Goal: Information Seeking & Learning: Learn about a topic

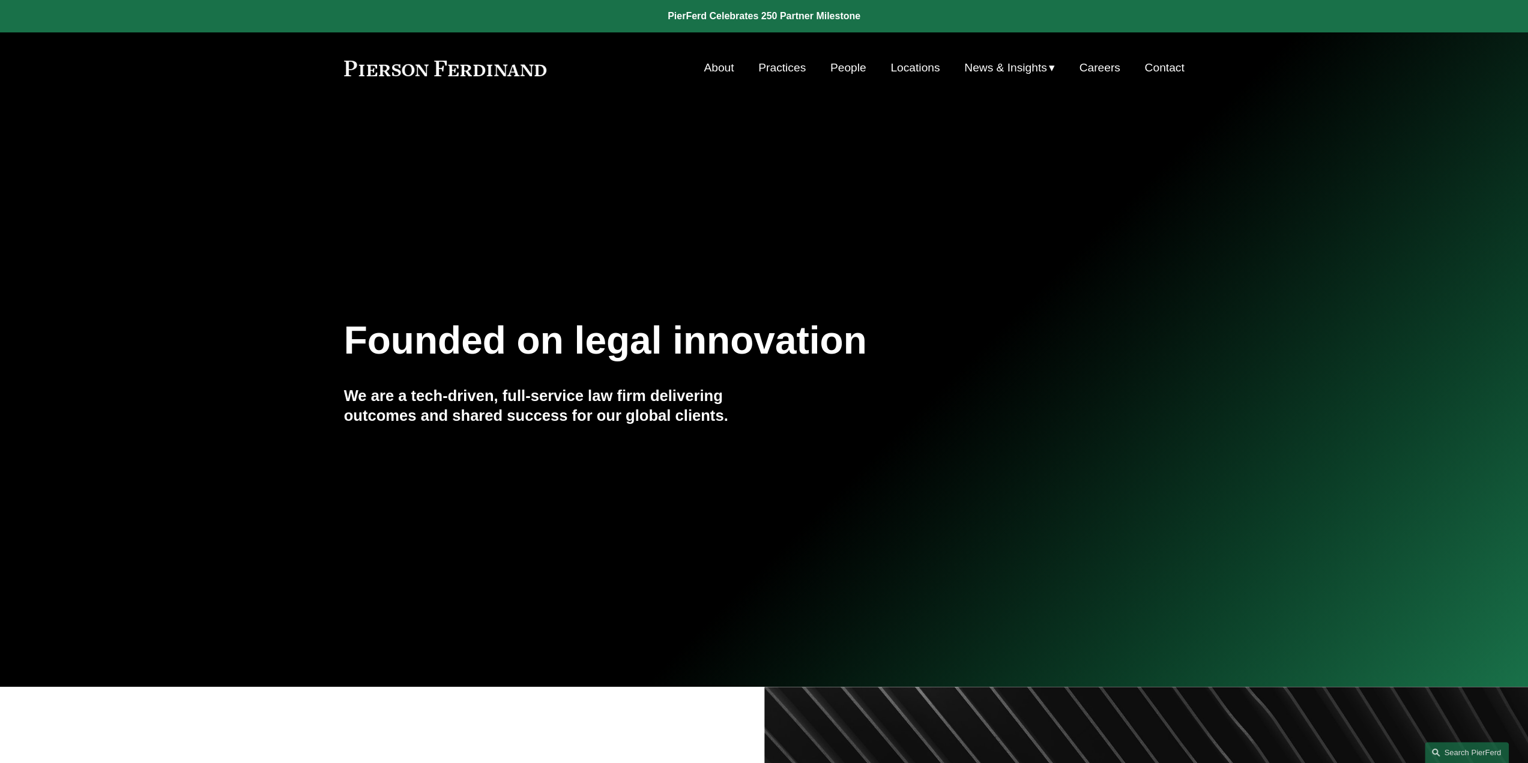
click at [844, 69] on link "People" at bounding box center [848, 67] width 36 height 23
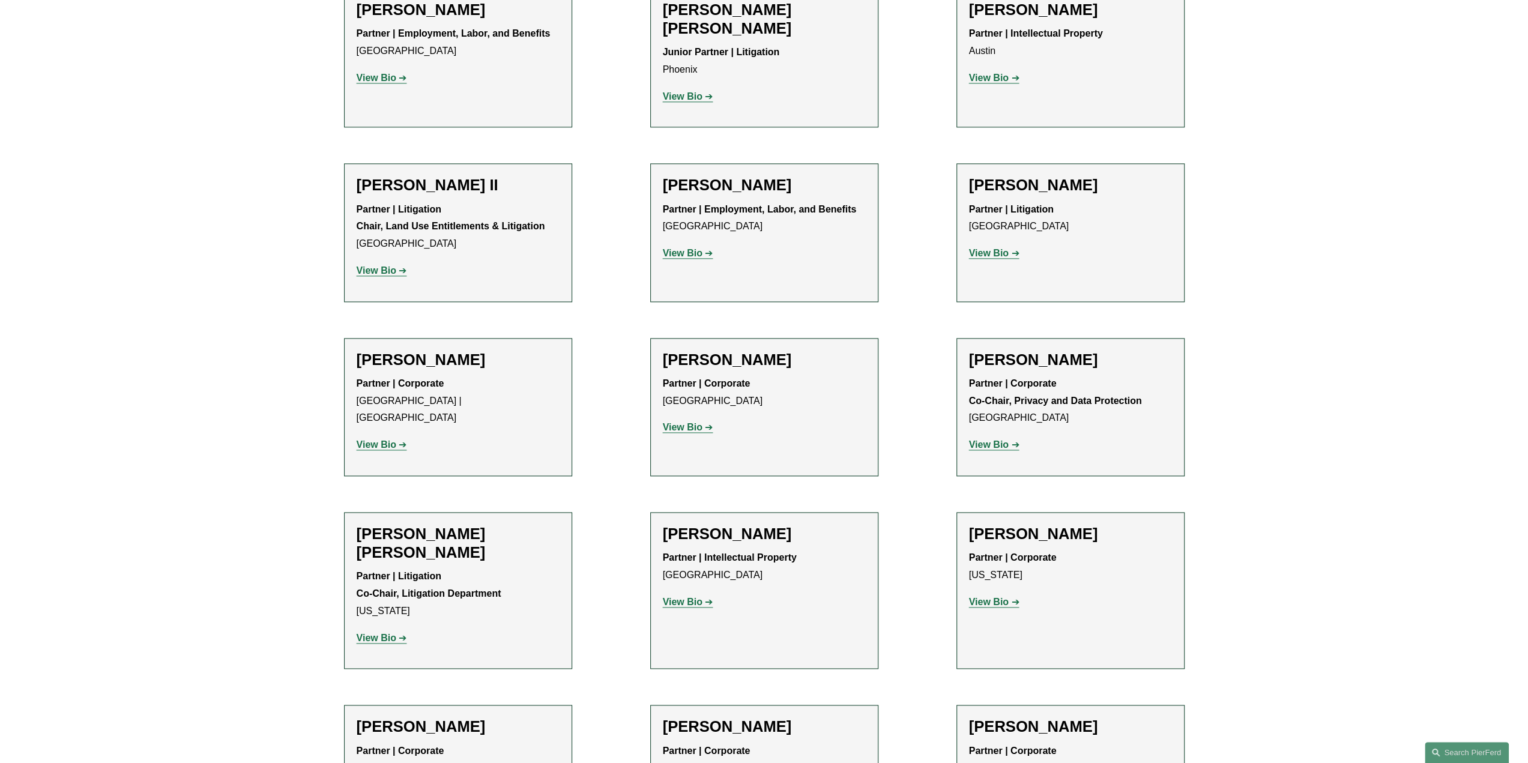
scroll to position [1441, 0]
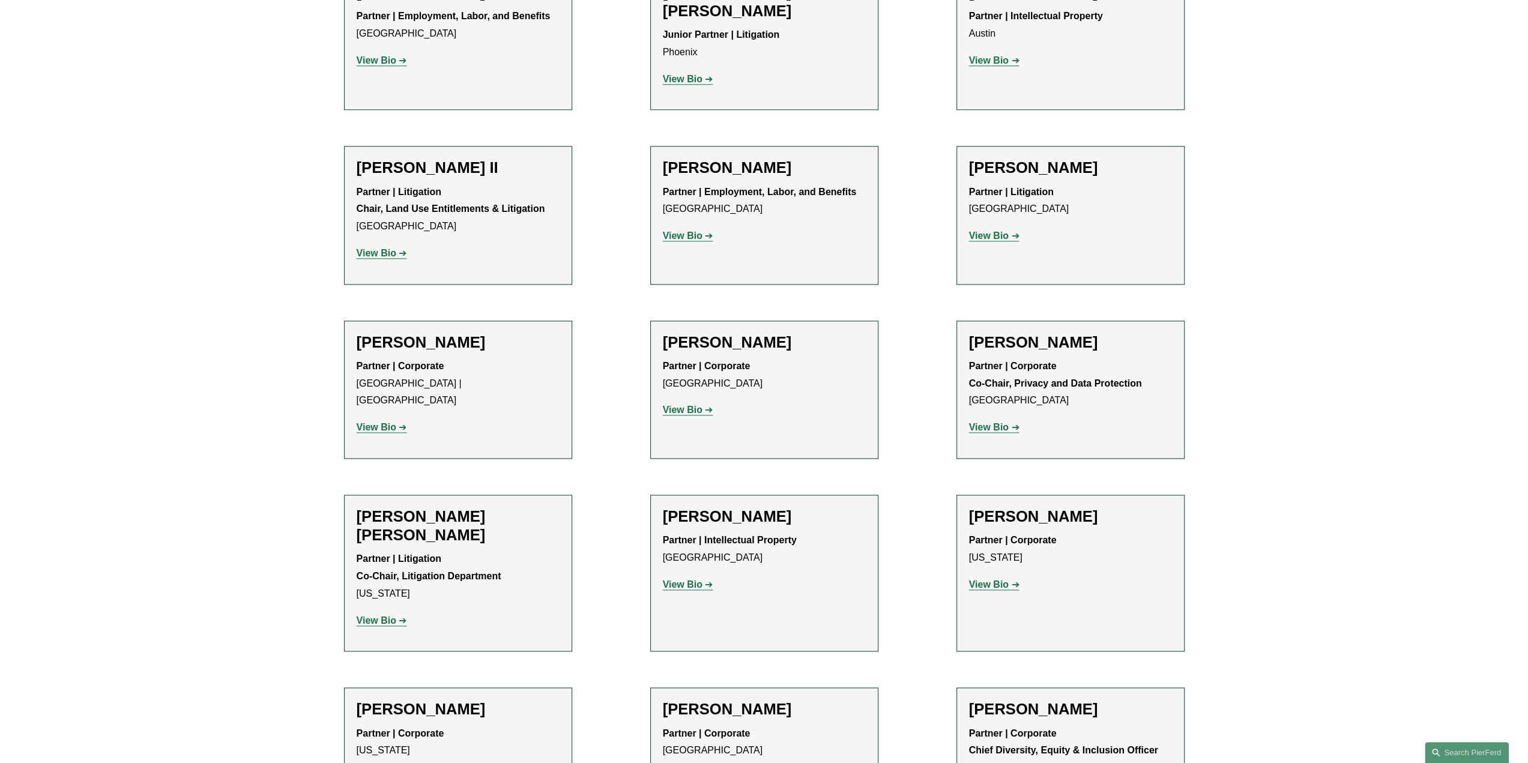
click at [690, 579] on strong "View Bio" at bounding box center [683, 584] width 40 height 10
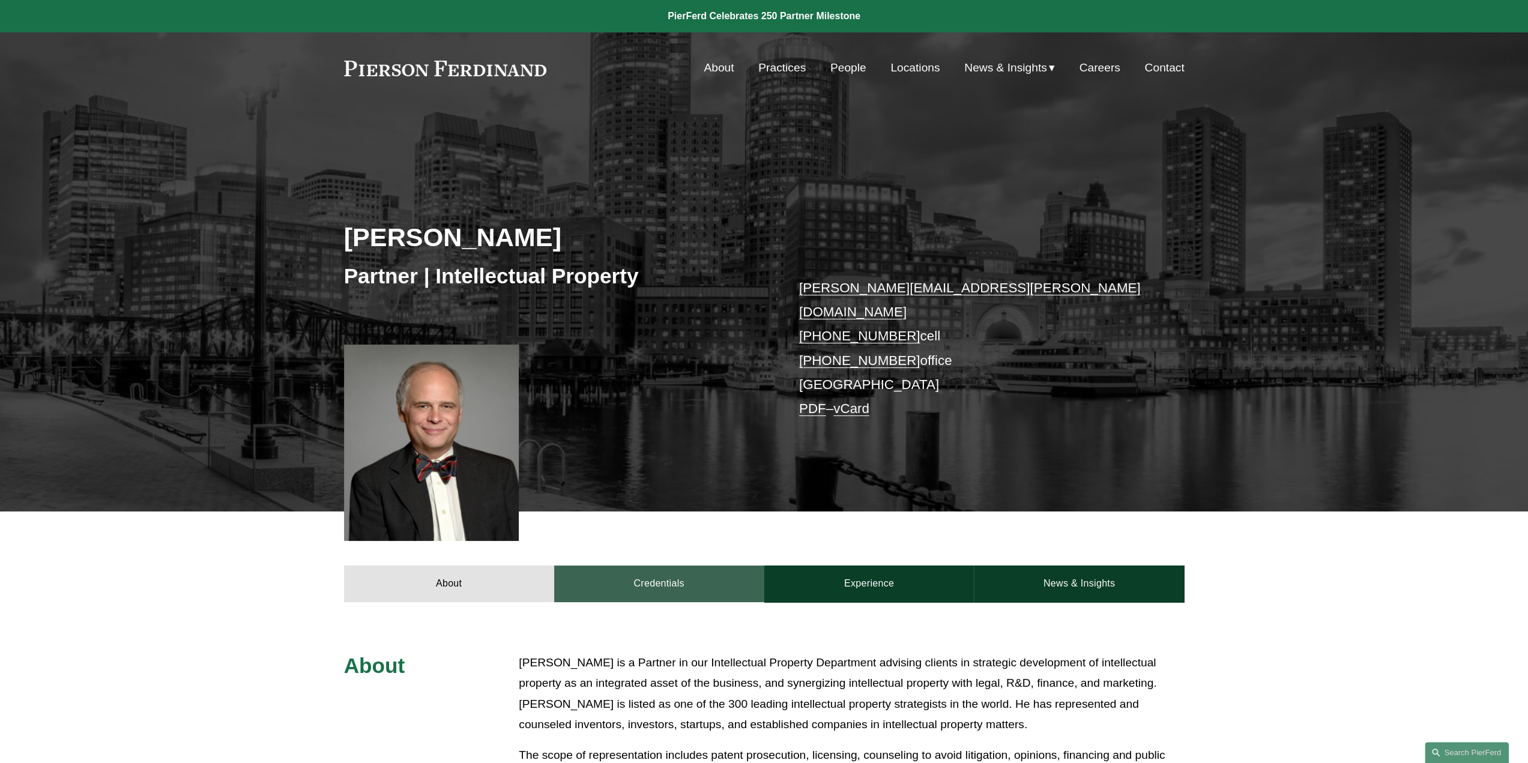
click at [673, 566] on link "Credentials" at bounding box center [659, 584] width 210 height 36
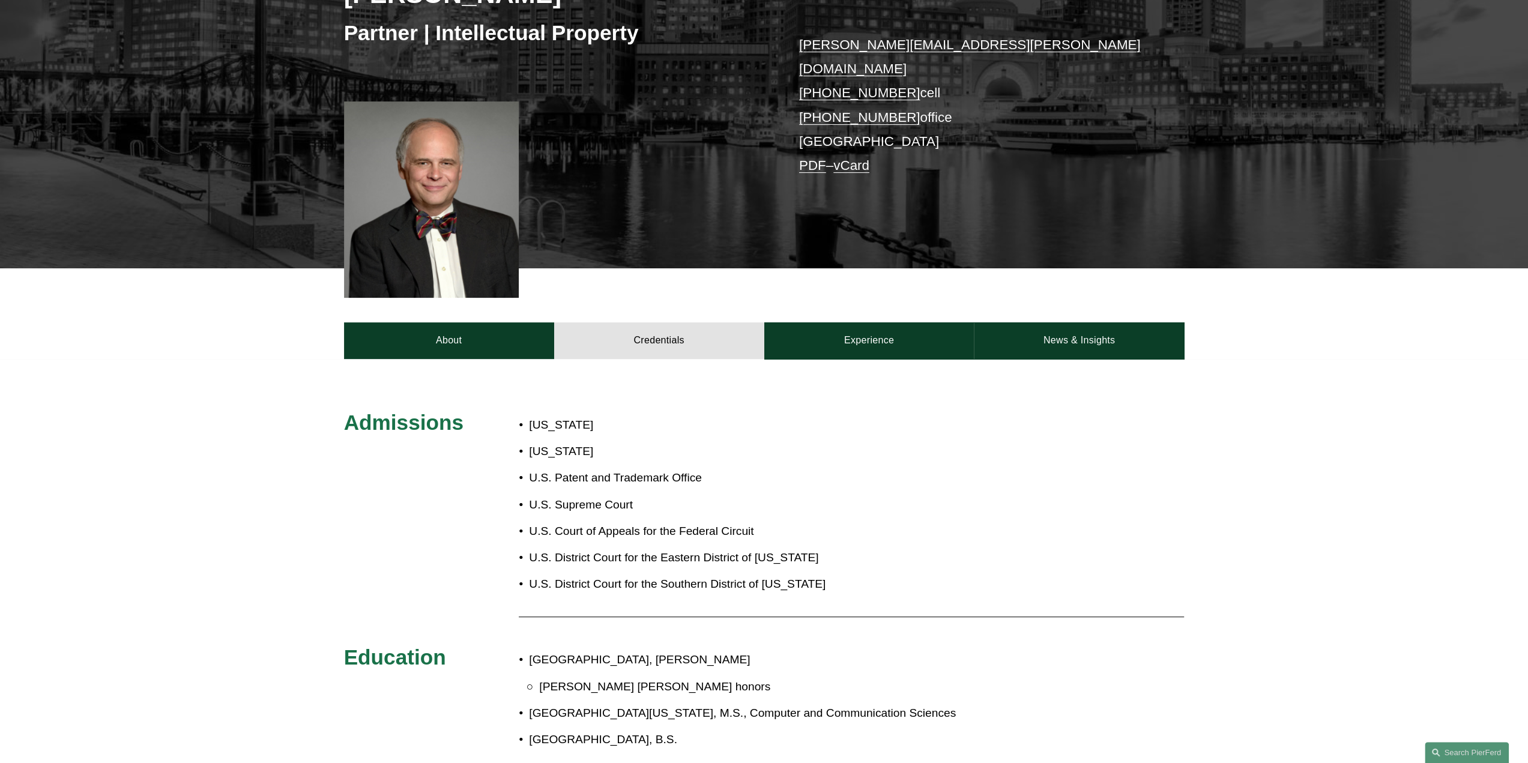
scroll to position [240, 0]
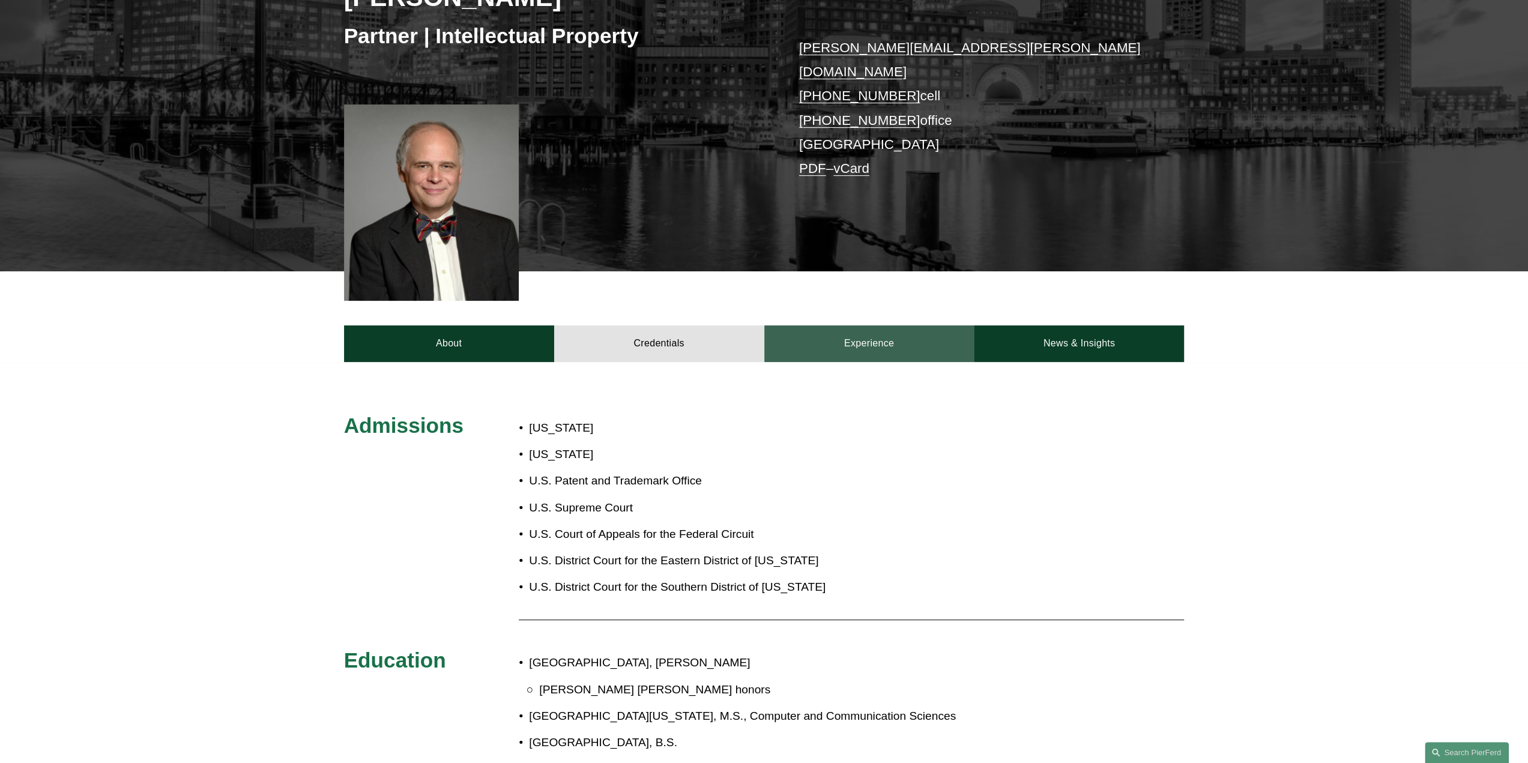
click at [856, 328] on link "Experience" at bounding box center [869, 343] width 210 height 36
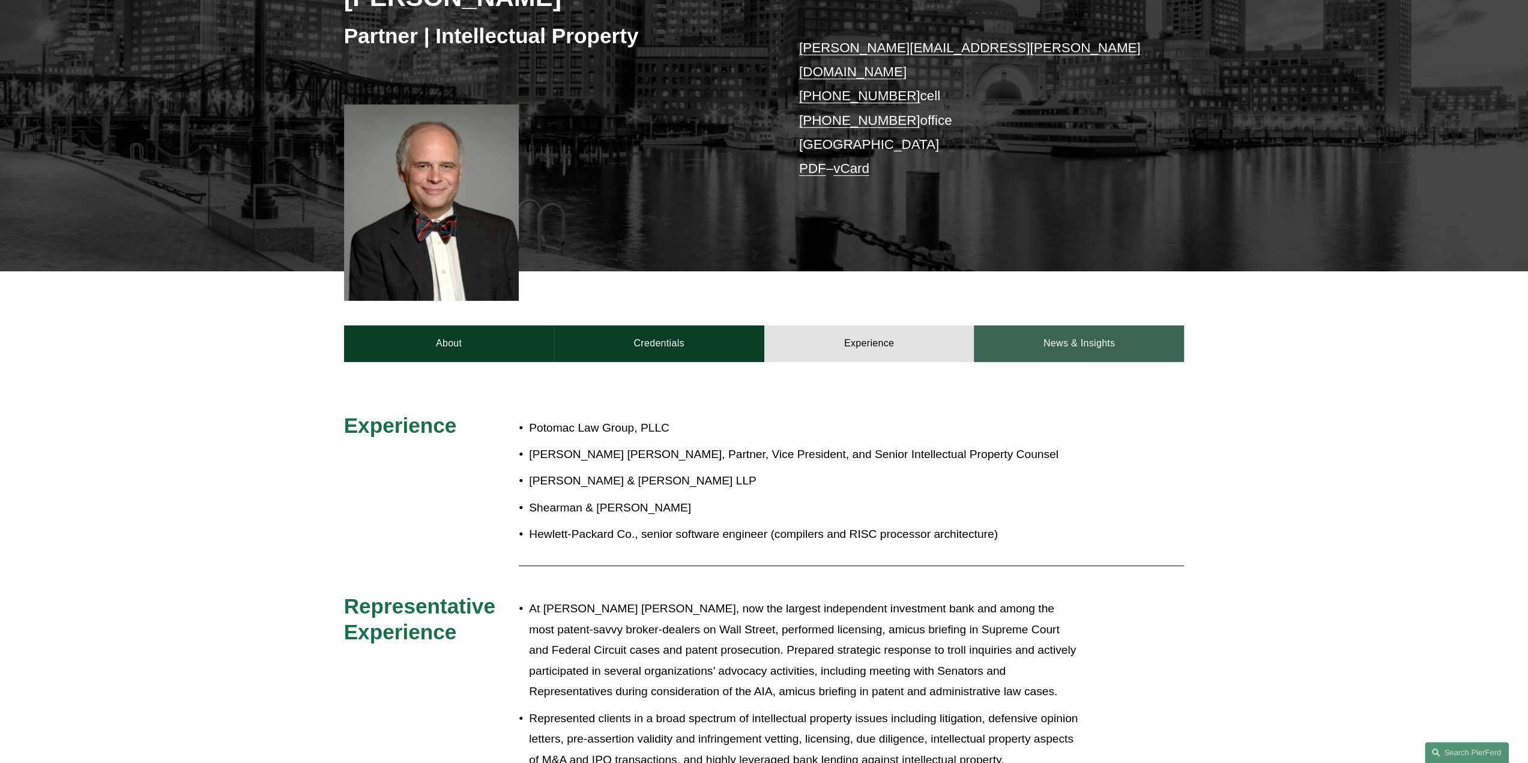
click at [1060, 334] on link "News & Insights" at bounding box center [1079, 343] width 210 height 36
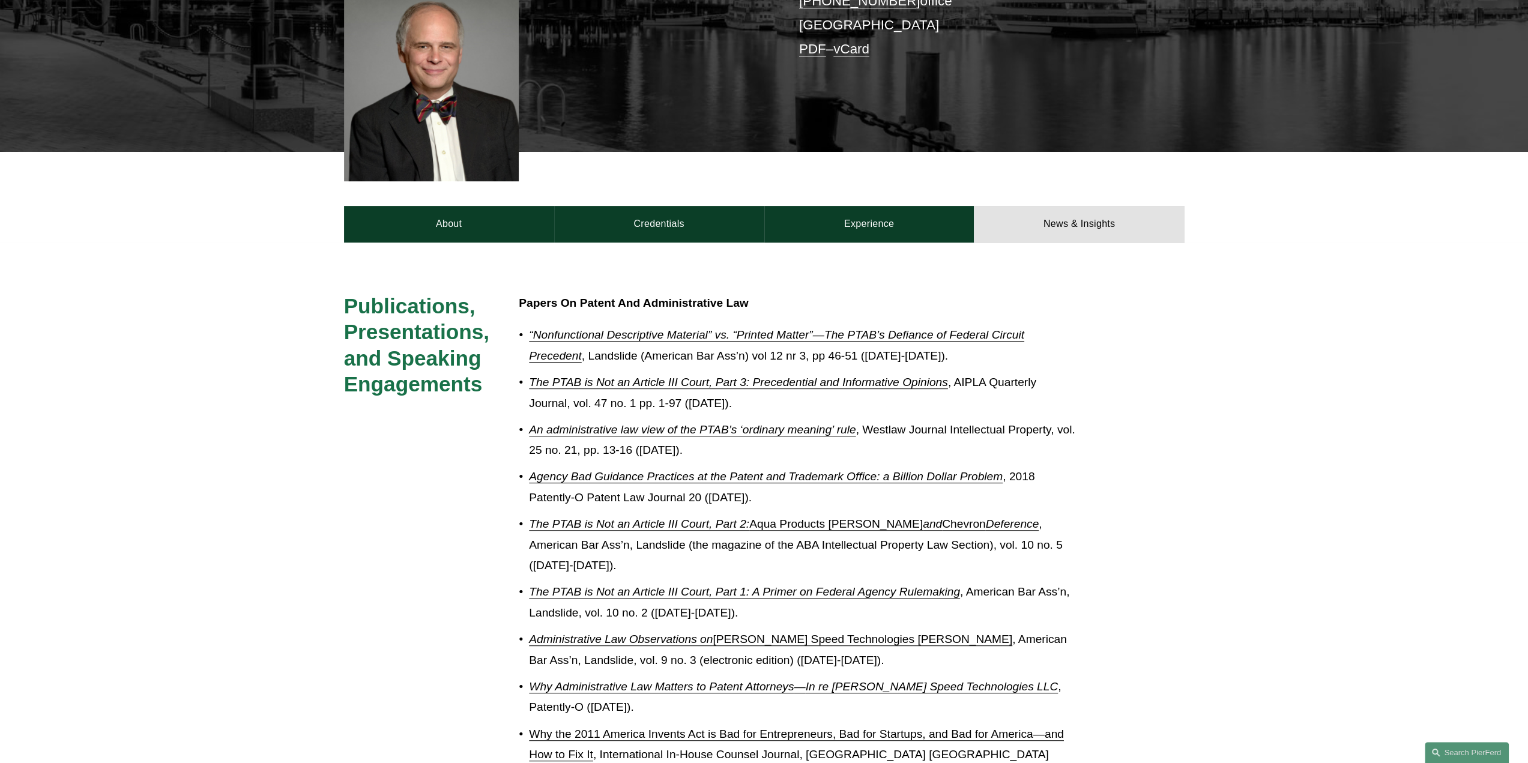
scroll to position [360, 0]
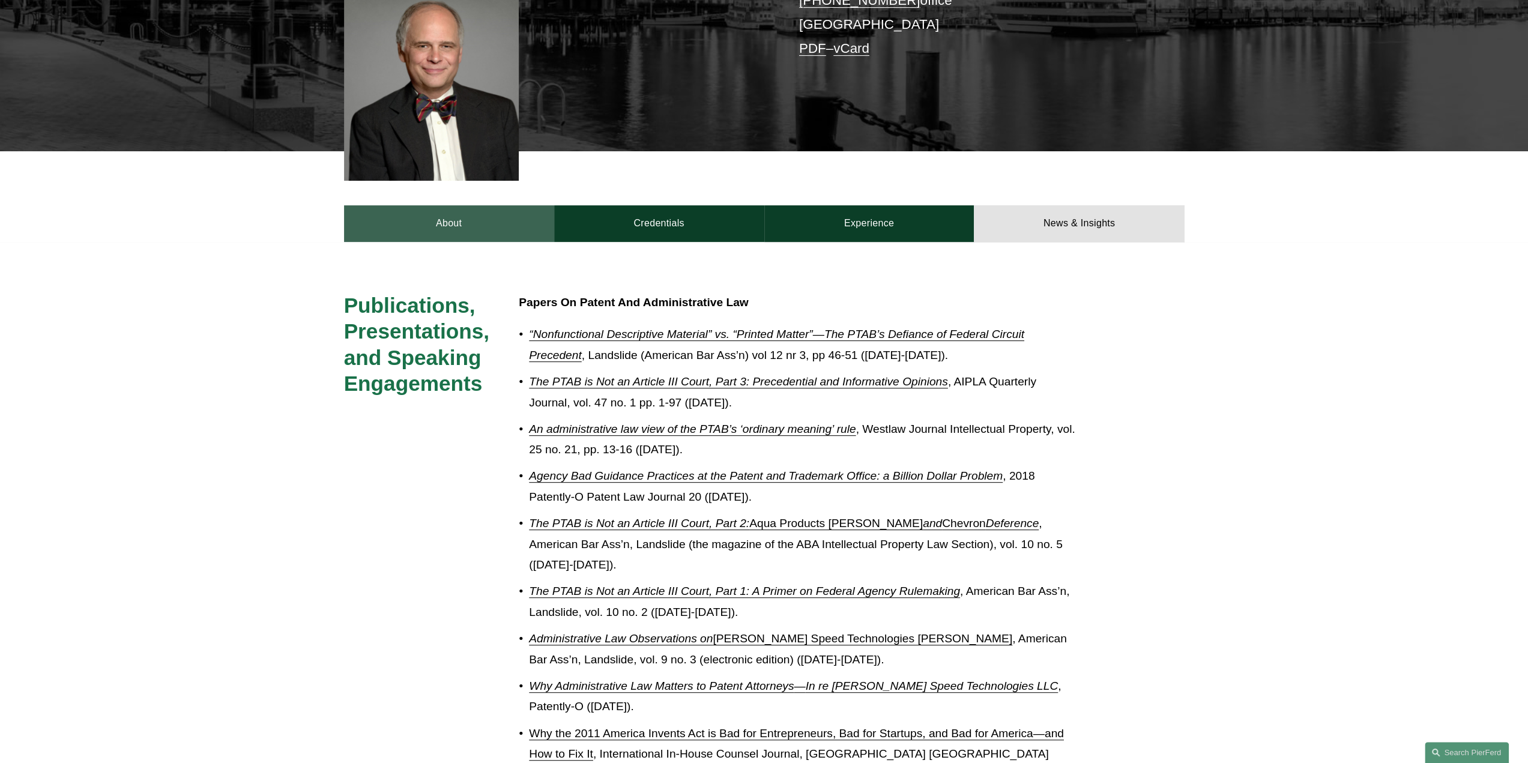
click at [465, 205] on link "About" at bounding box center [449, 223] width 210 height 36
